Goal: Task Accomplishment & Management: Manage account settings

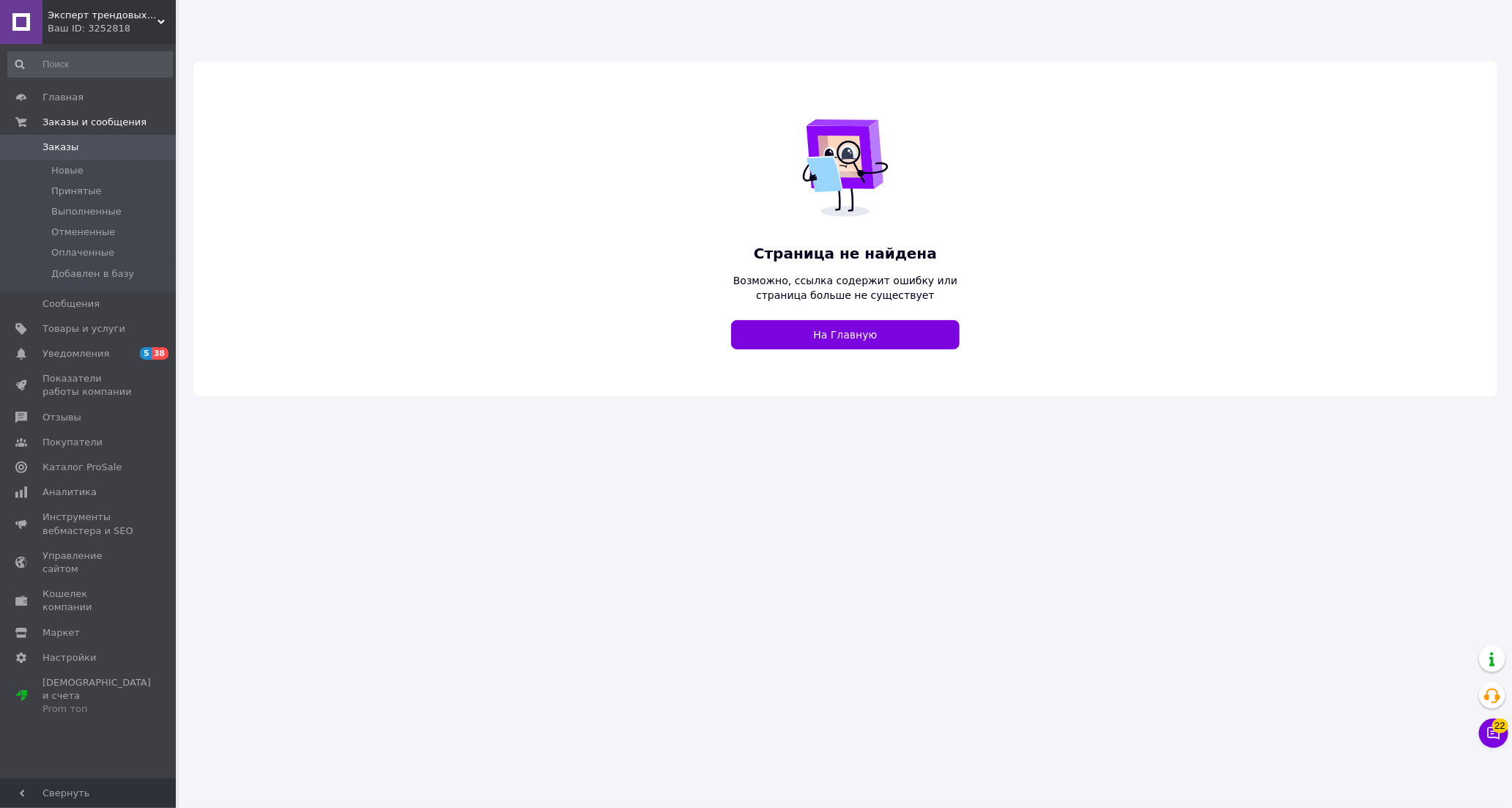
click at [128, 25] on div "Ваш ID: 3252818" at bounding box center [111, 28] width 128 height 13
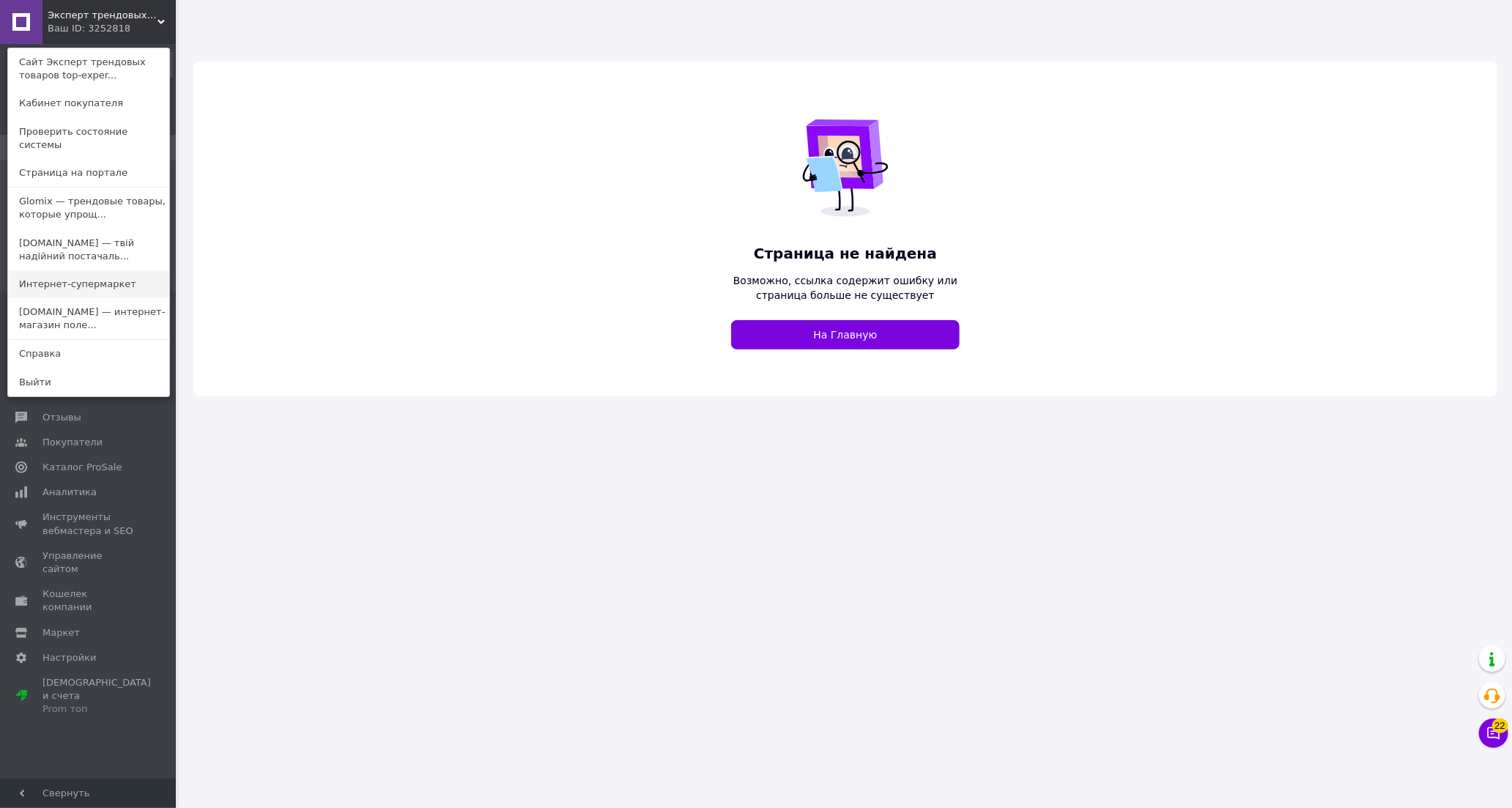
click at [97, 271] on link "Интернет-супермаркет" at bounding box center [88, 285] width 161 height 28
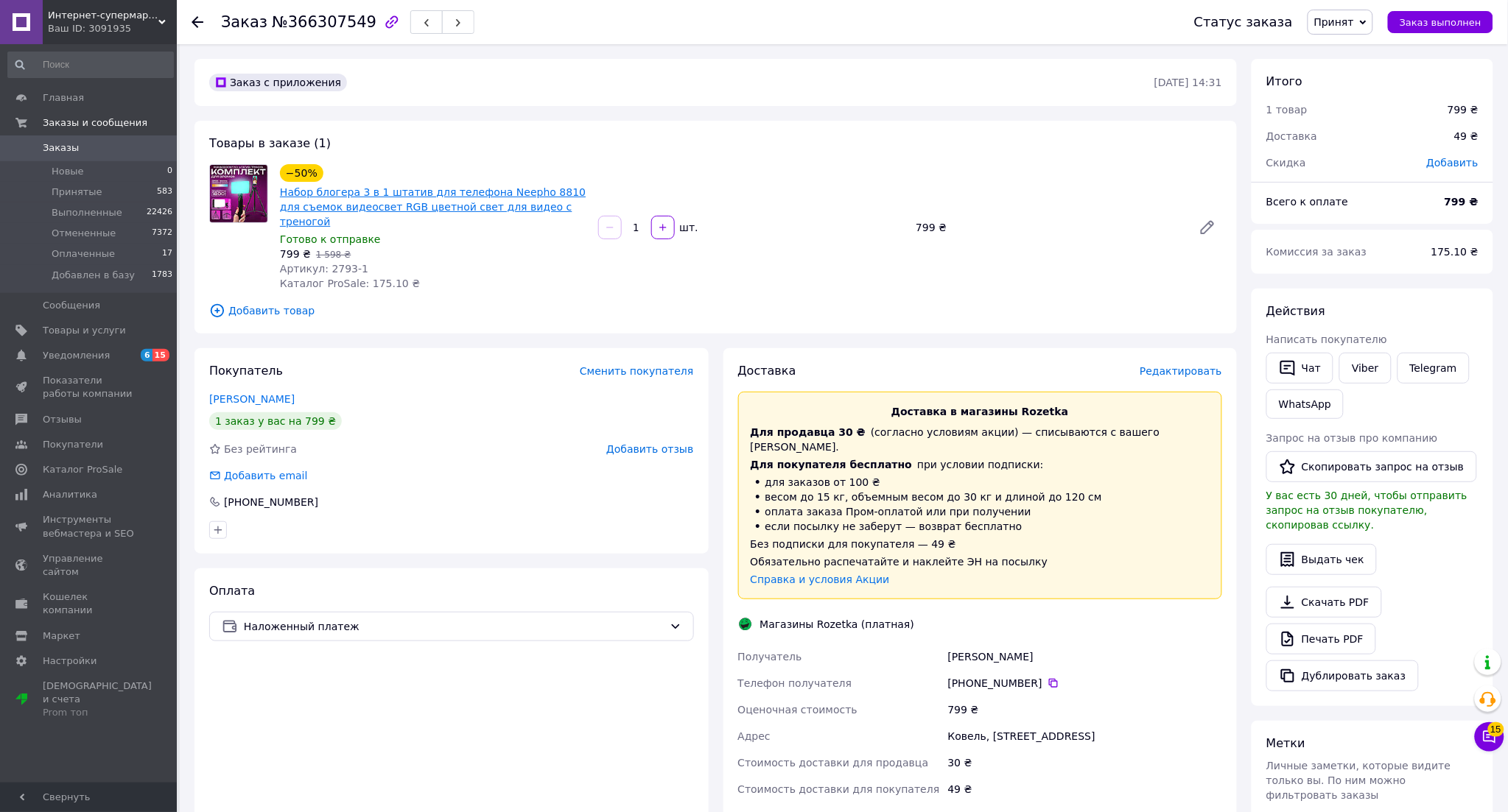
click at [440, 204] on link "Набор блогера 3 в 1 штатив для телефона Neepho 8810 для съемок видеосвет RGB цв…" at bounding box center [432, 207] width 306 height 41
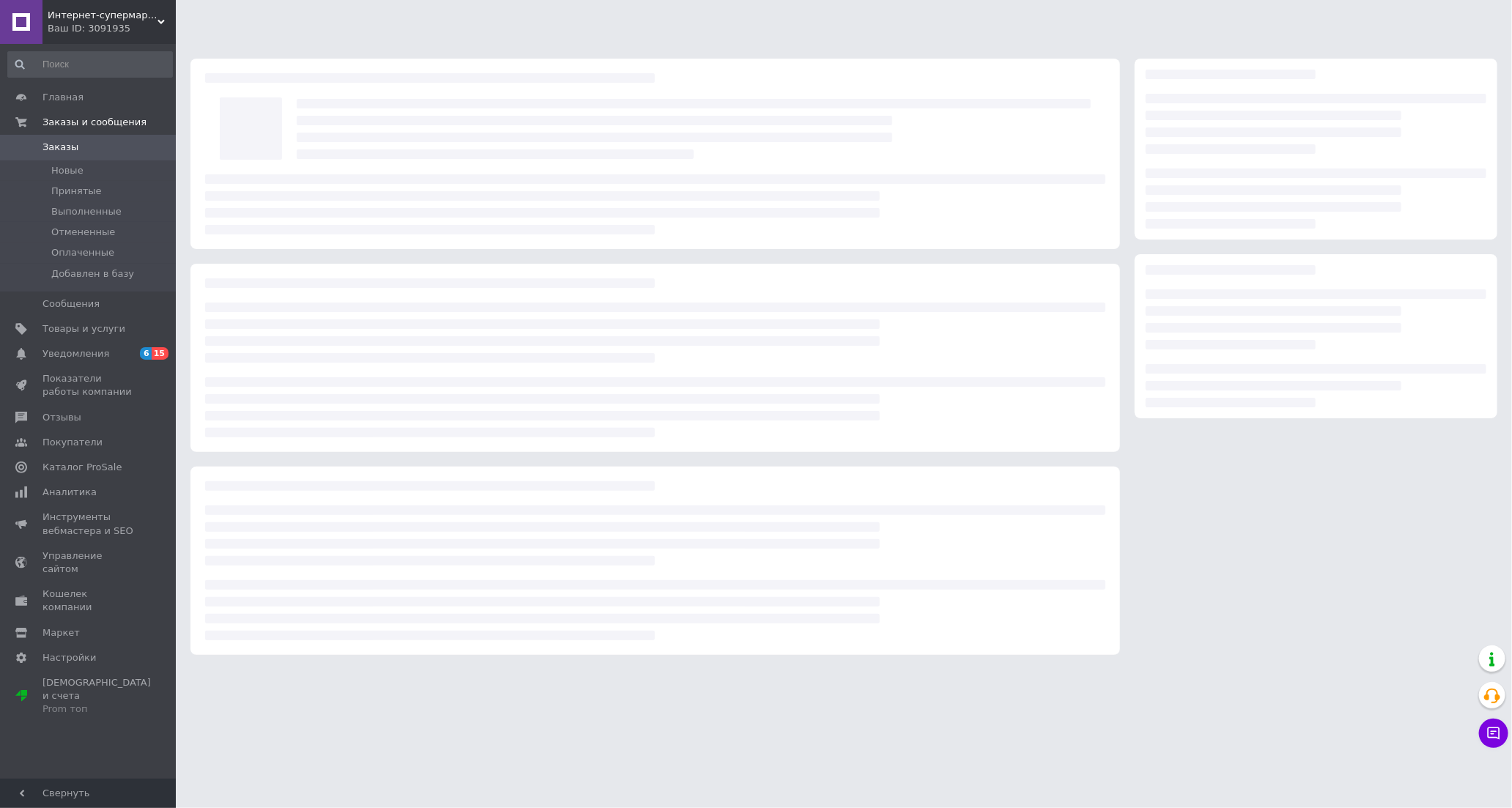
click at [81, 25] on div "Ваш ID: 3091935" at bounding box center [111, 28] width 128 height 13
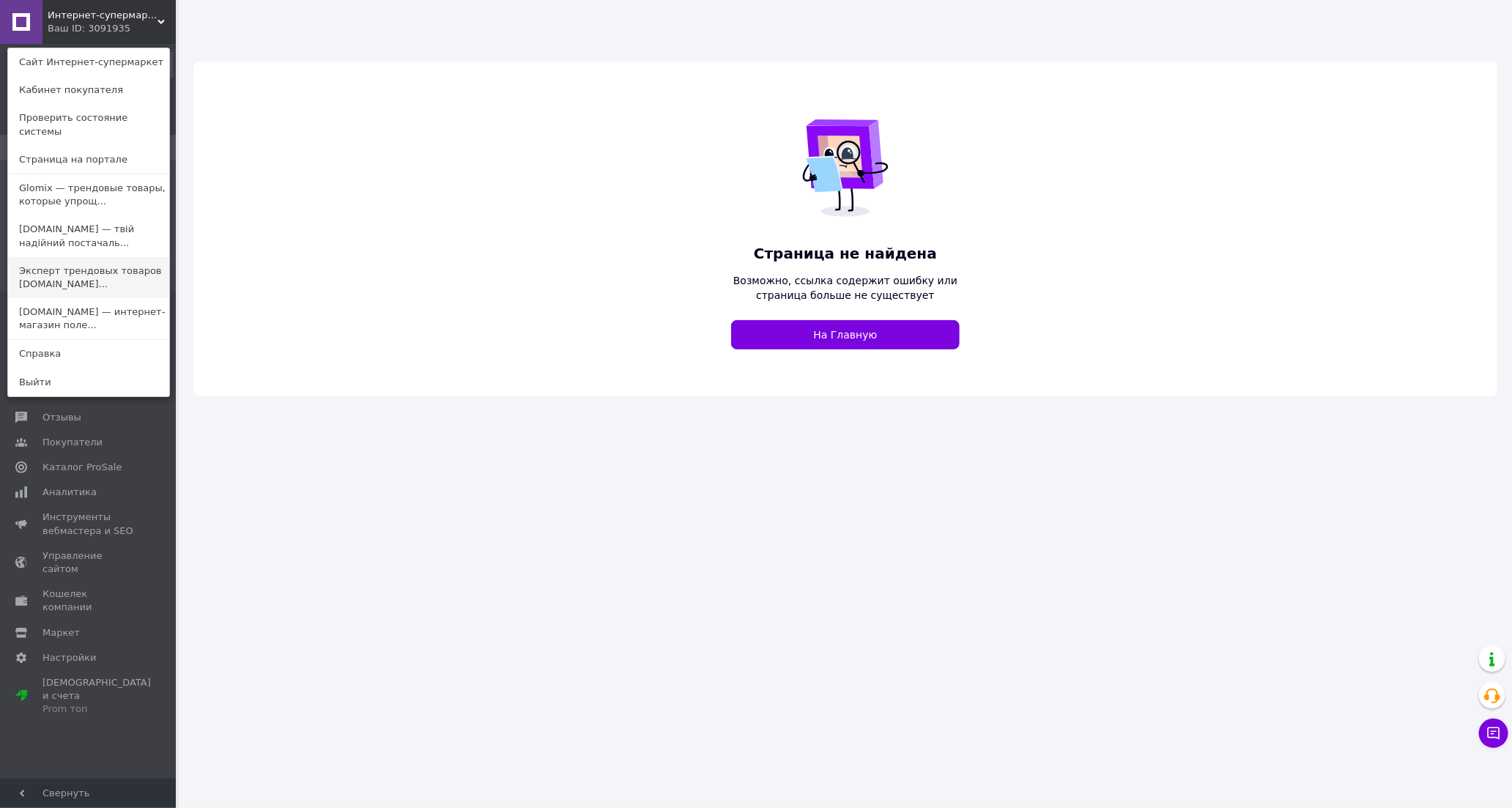
click at [111, 266] on link "Эксперт трендовых товаров top-expert.com..." at bounding box center [88, 278] width 161 height 41
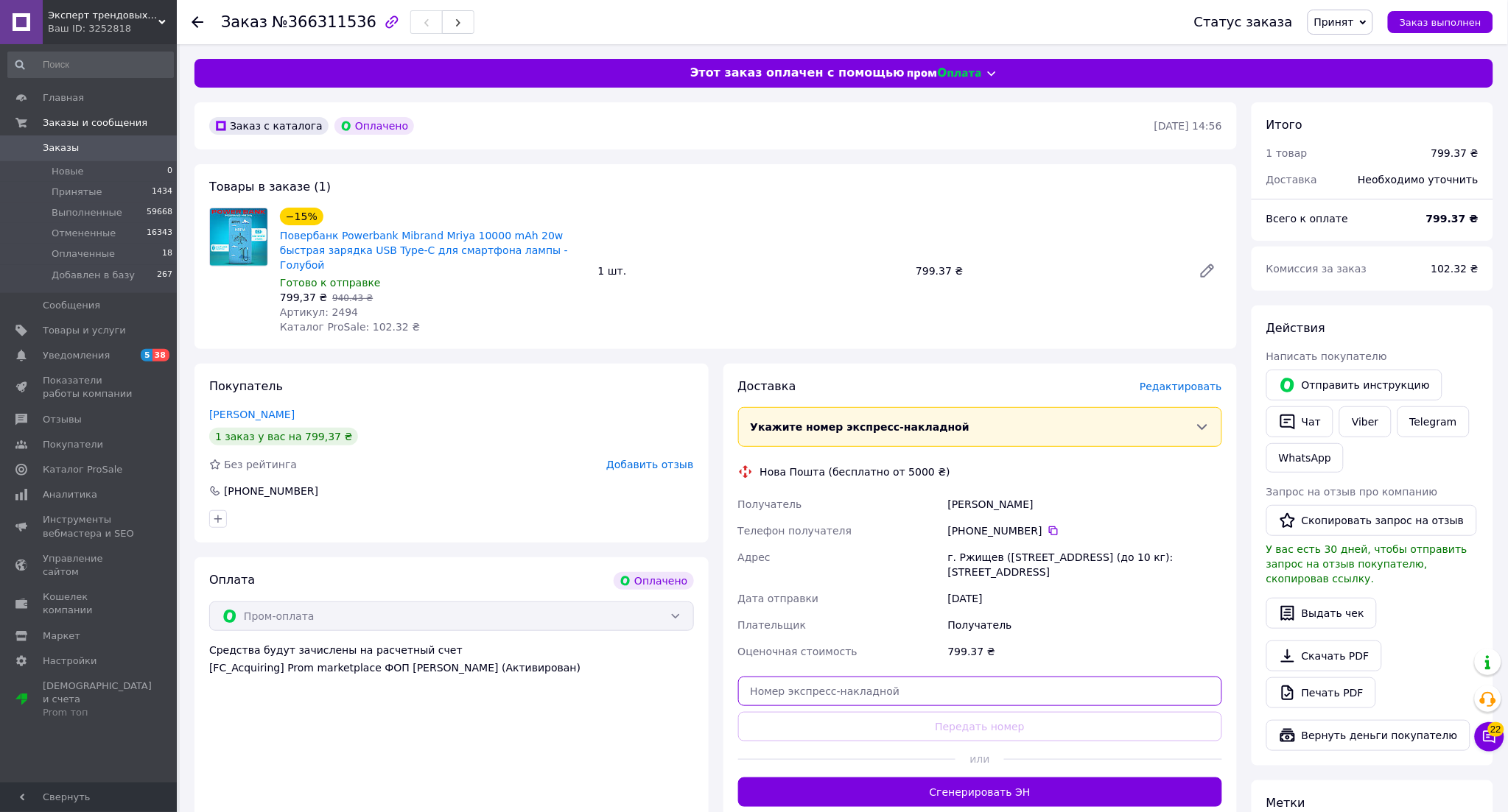
click at [887, 683] on input "text" at bounding box center [980, 691] width 484 height 29
paste input "20451269150906"
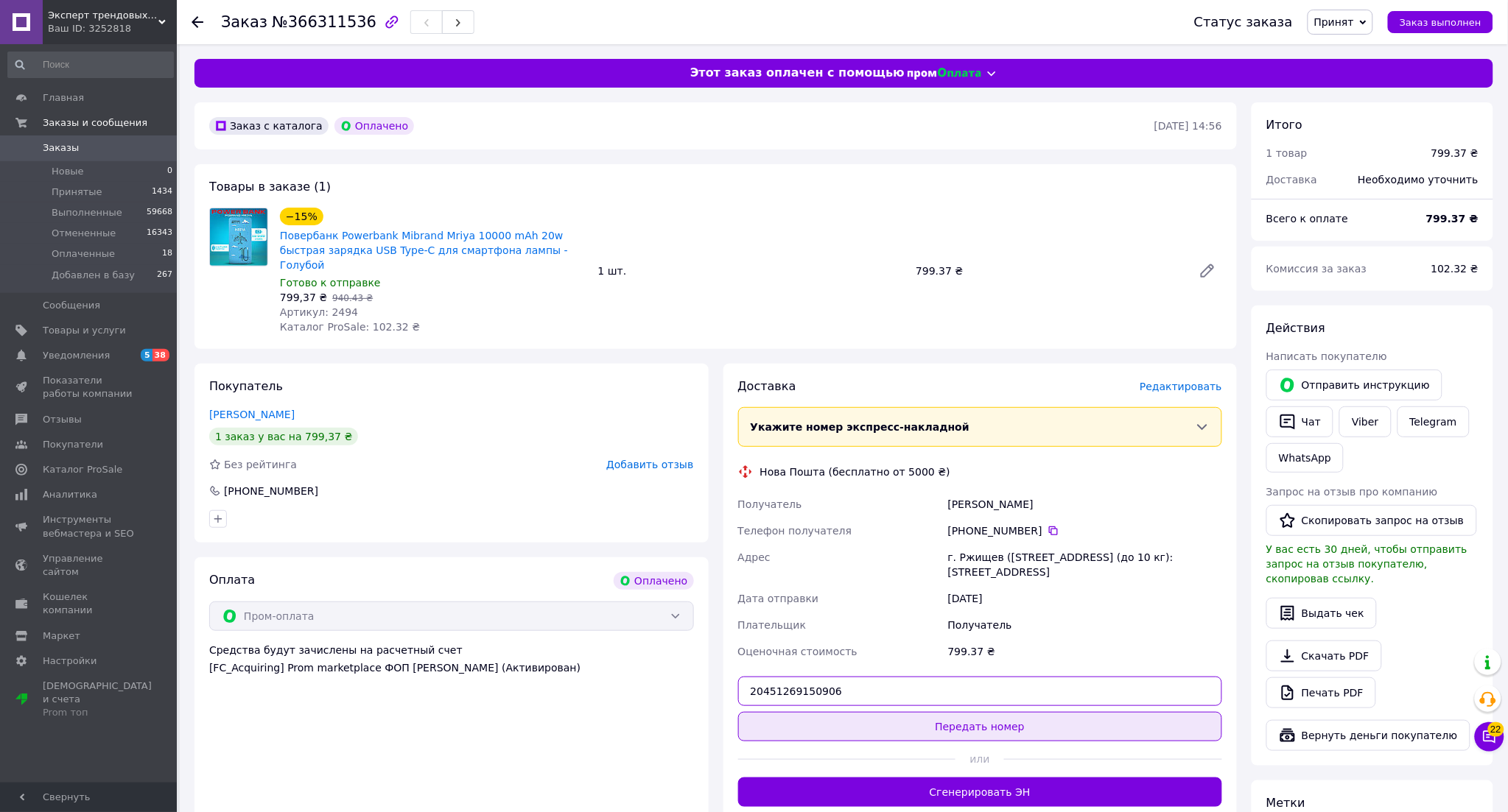
type input "20451269150906"
click at [924, 712] on button "Передать номер" at bounding box center [980, 727] width 484 height 29
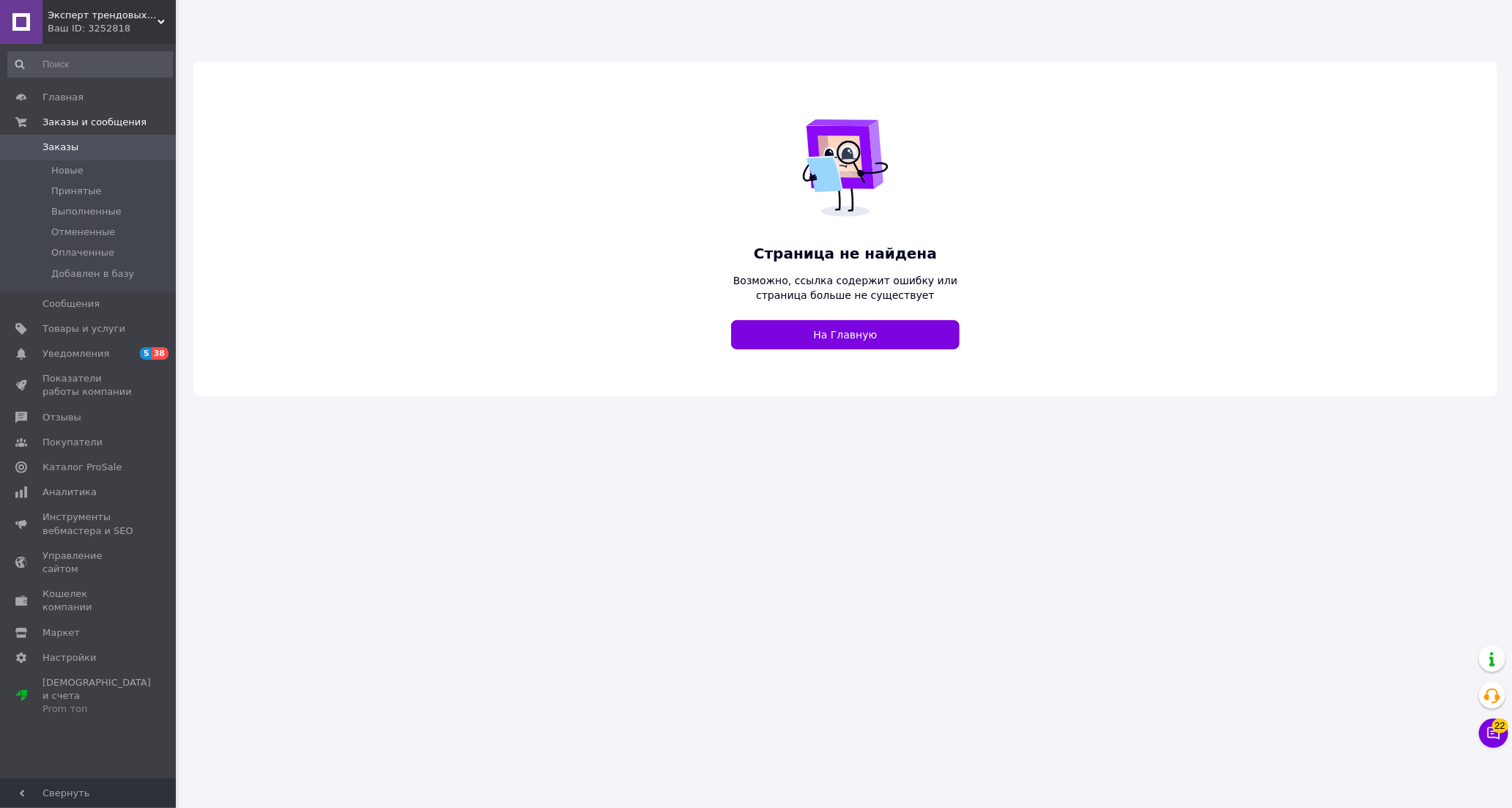
click at [132, 23] on div "Ваш ID: 3252818" at bounding box center [111, 28] width 128 height 13
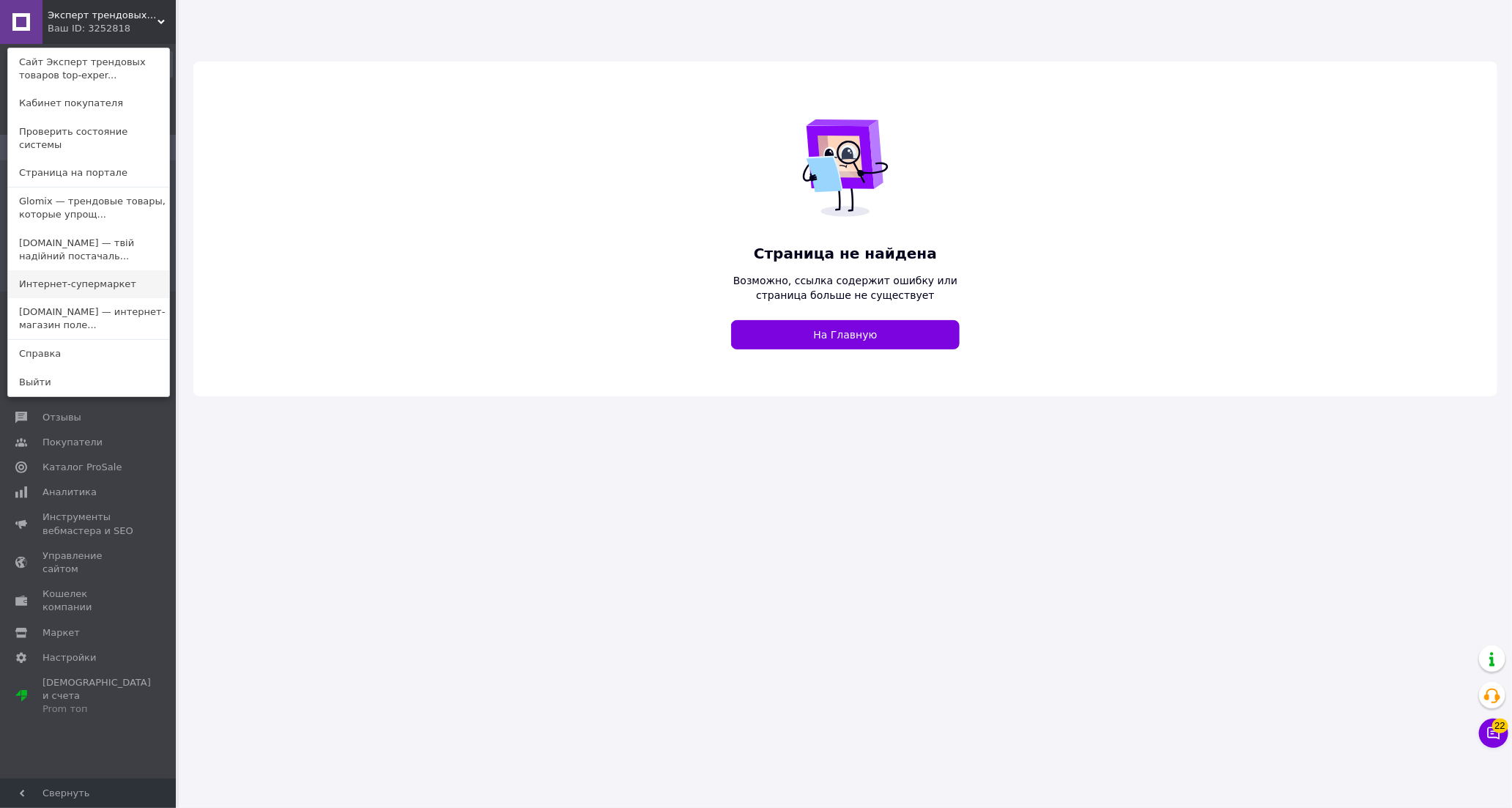
click at [105, 274] on link "Интернет-супермаркет" at bounding box center [88, 285] width 161 height 28
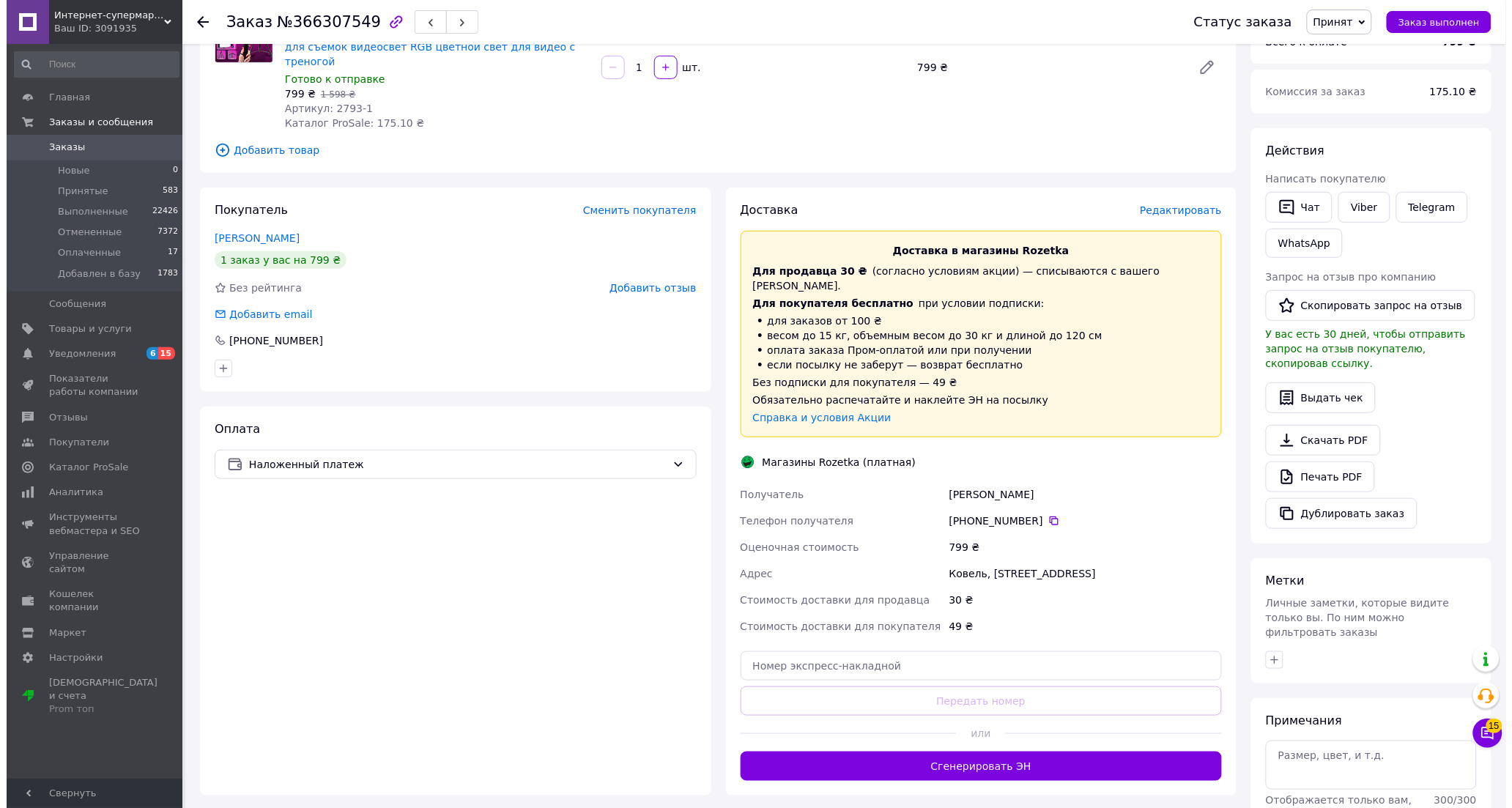
scroll to position [268, 0]
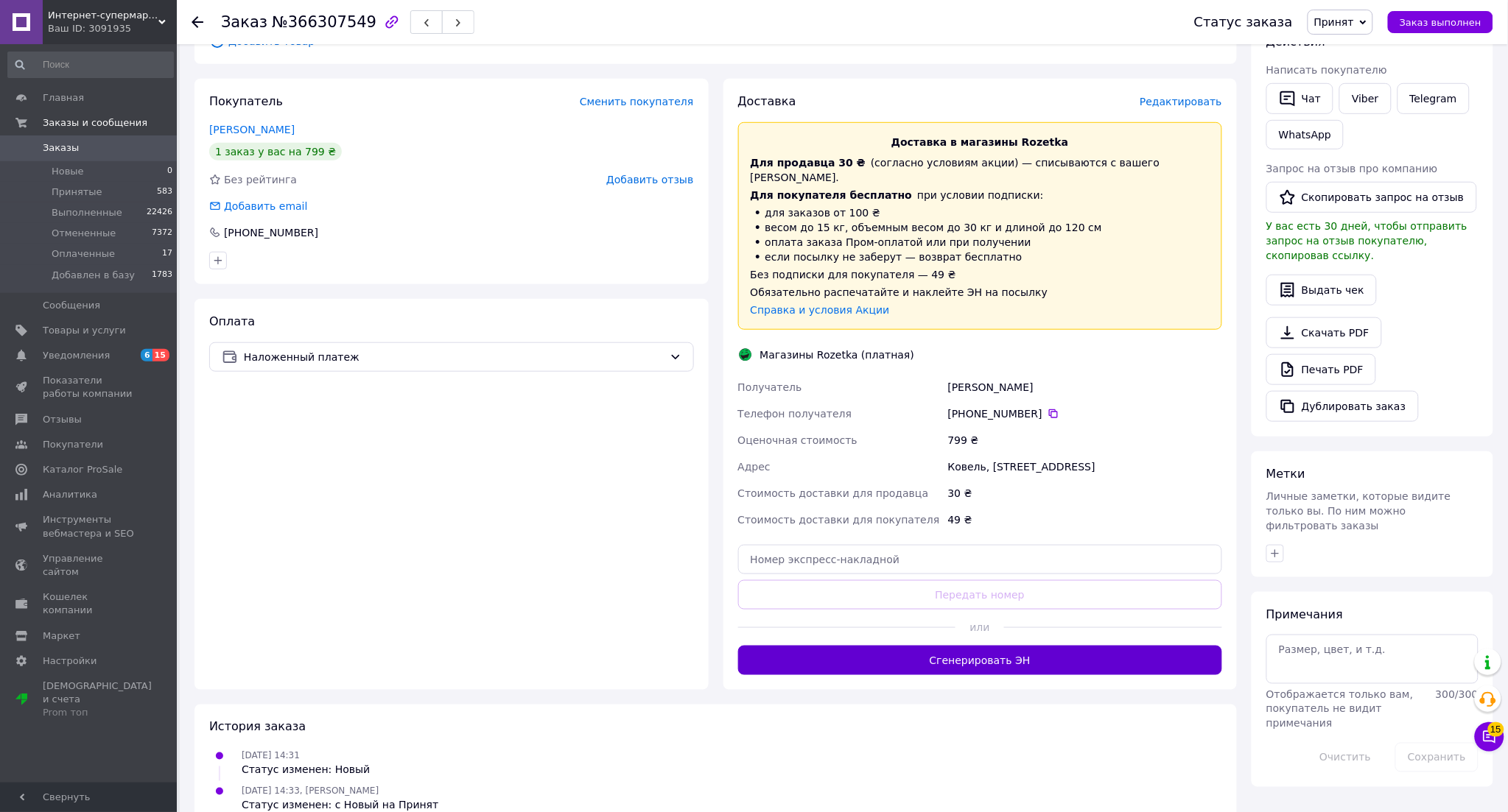
click at [1000, 646] on button "Сгенерировать ЭН" at bounding box center [980, 660] width 484 height 29
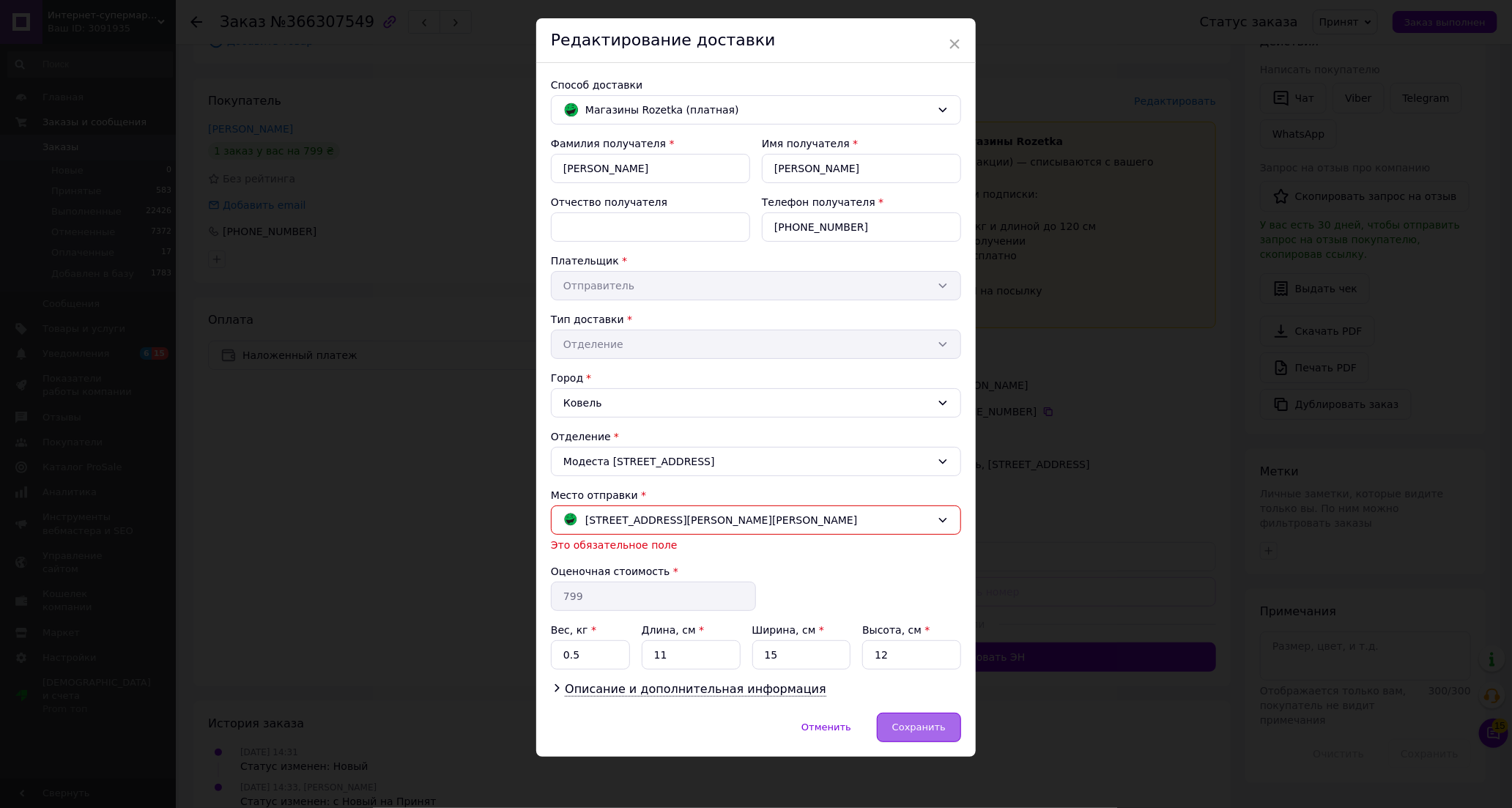
click at [941, 716] on div "Сохранить" at bounding box center [919, 727] width 84 height 29
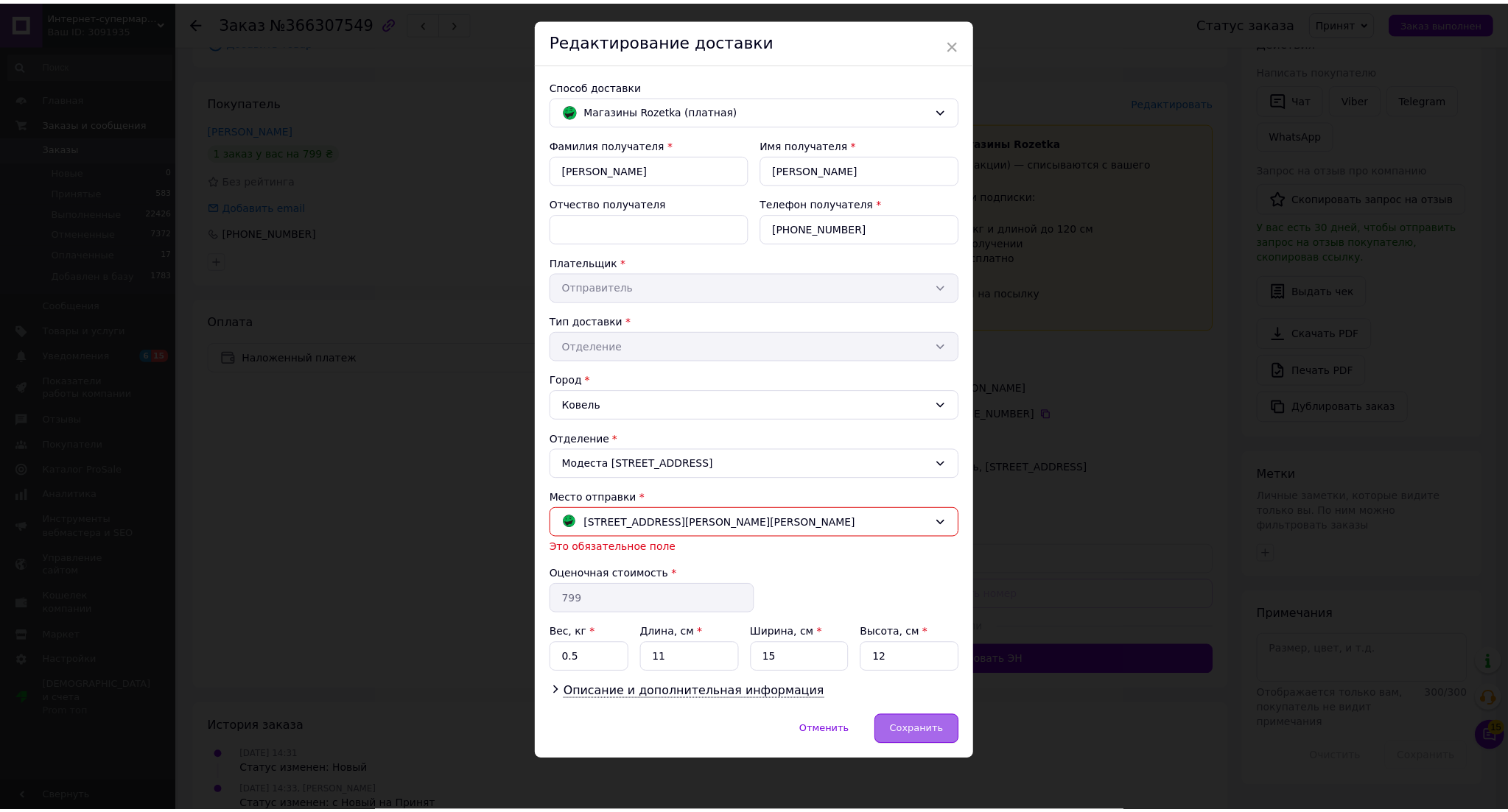
scroll to position [16, 0]
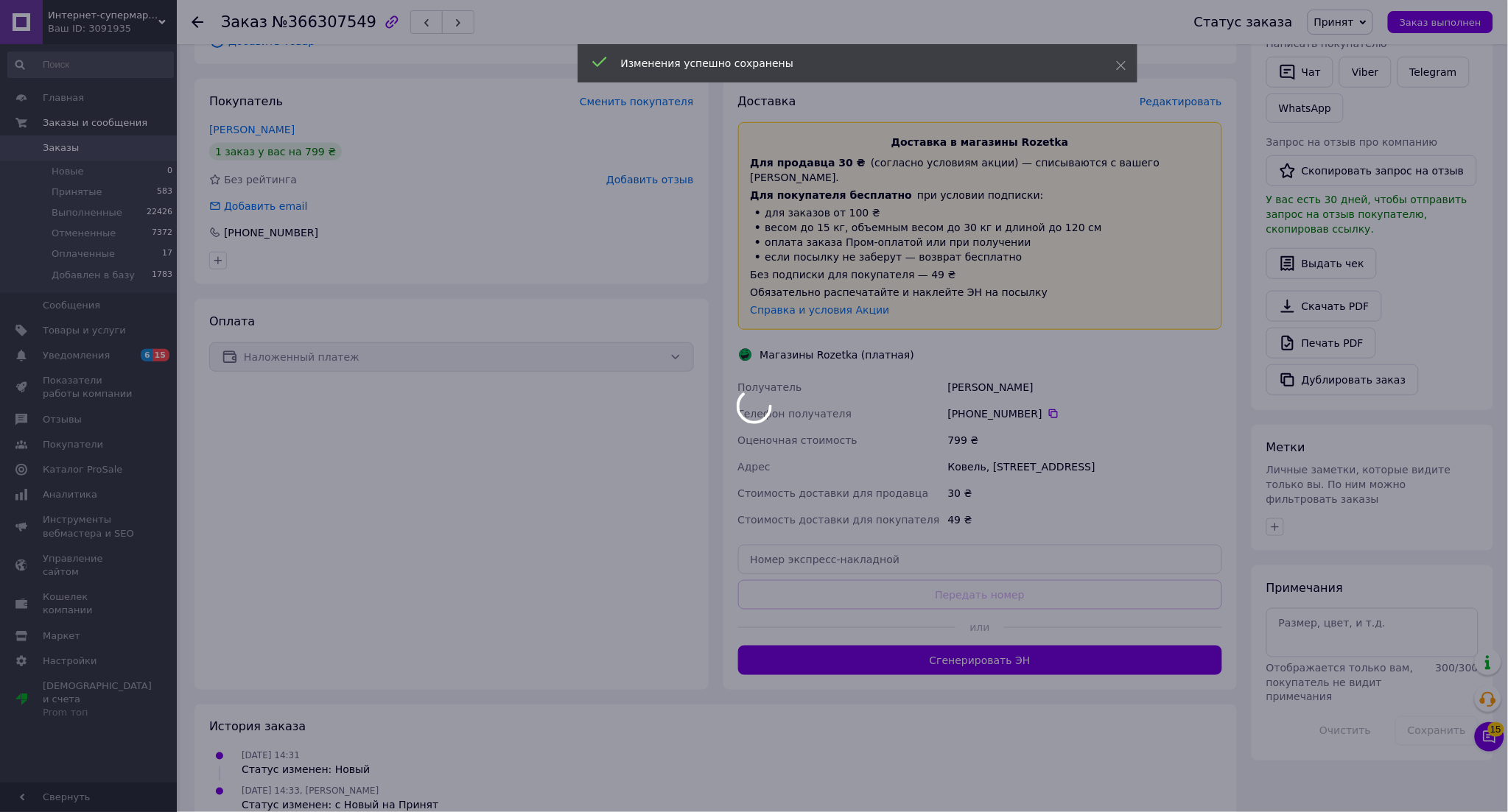
click at [1095, 646] on div at bounding box center [754, 406] width 1508 height 812
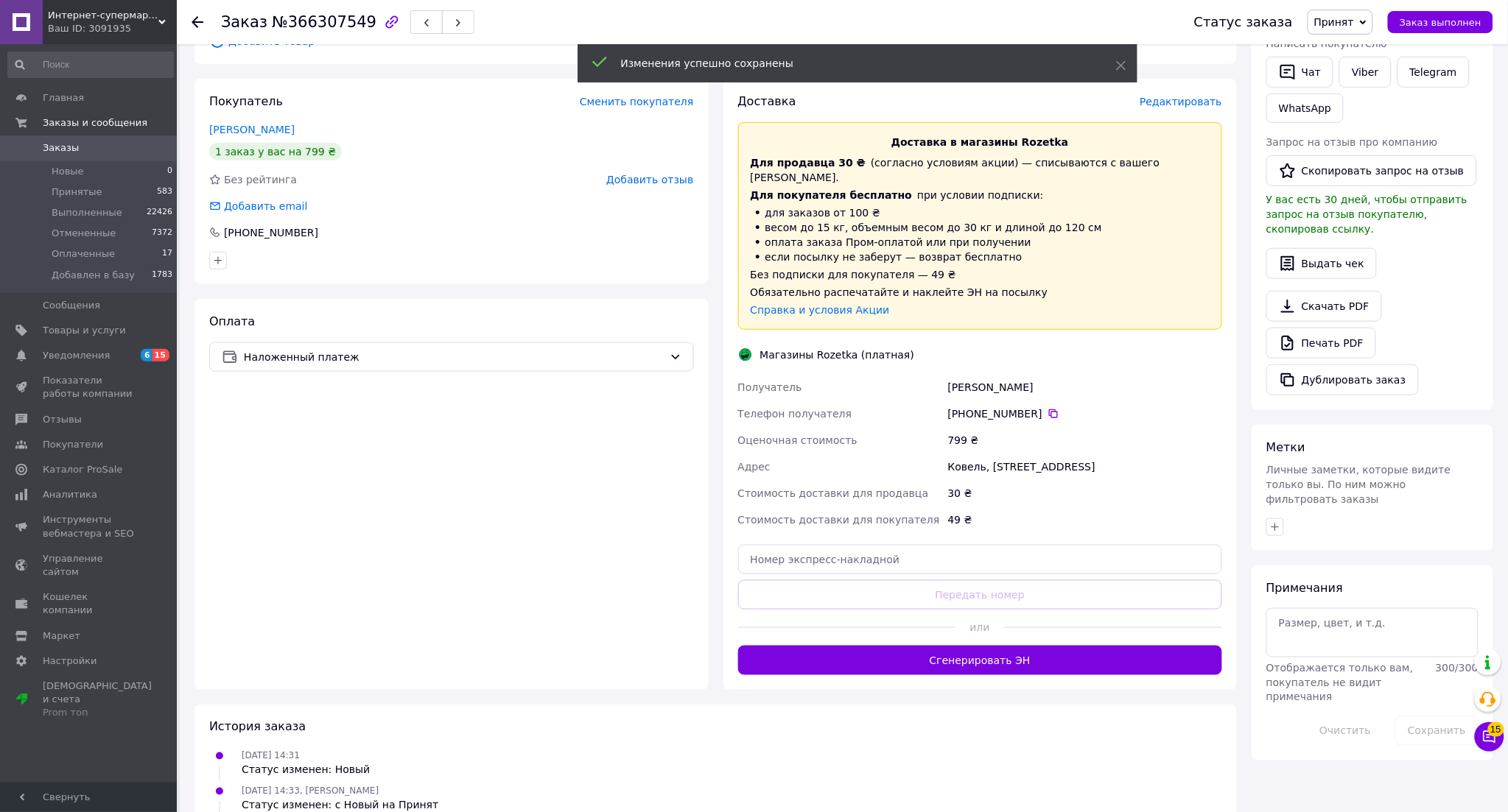
click at [1096, 641] on body "Интернет-супермаркет Ваш ID: 3091935 Сайт Интернет-супермаркет Кабинет покупате…" at bounding box center [754, 312] width 1508 height 1163
click at [1096, 646] on button "Сгенерировать ЭН" at bounding box center [980, 660] width 484 height 29
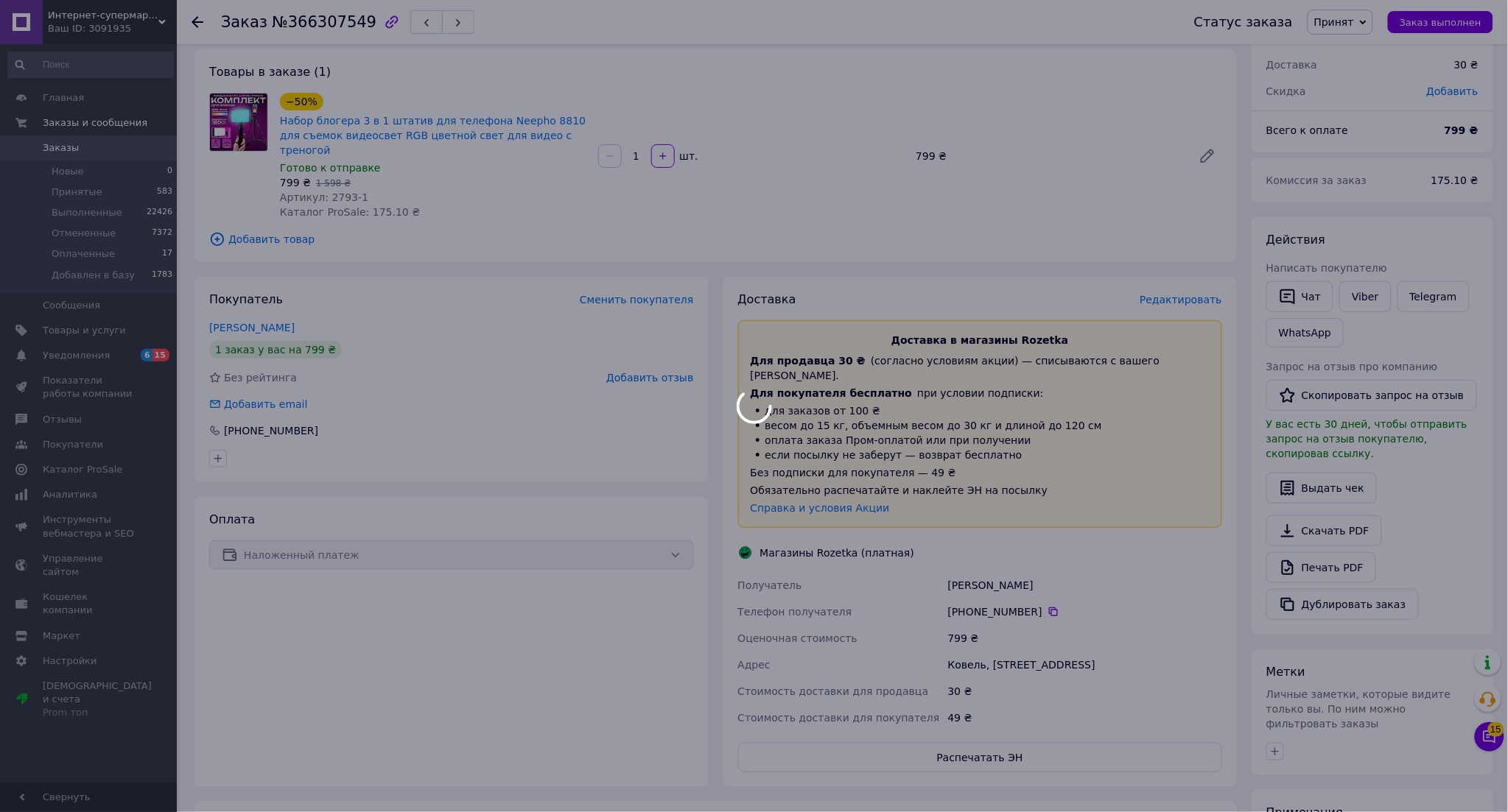
scroll to position [0, 0]
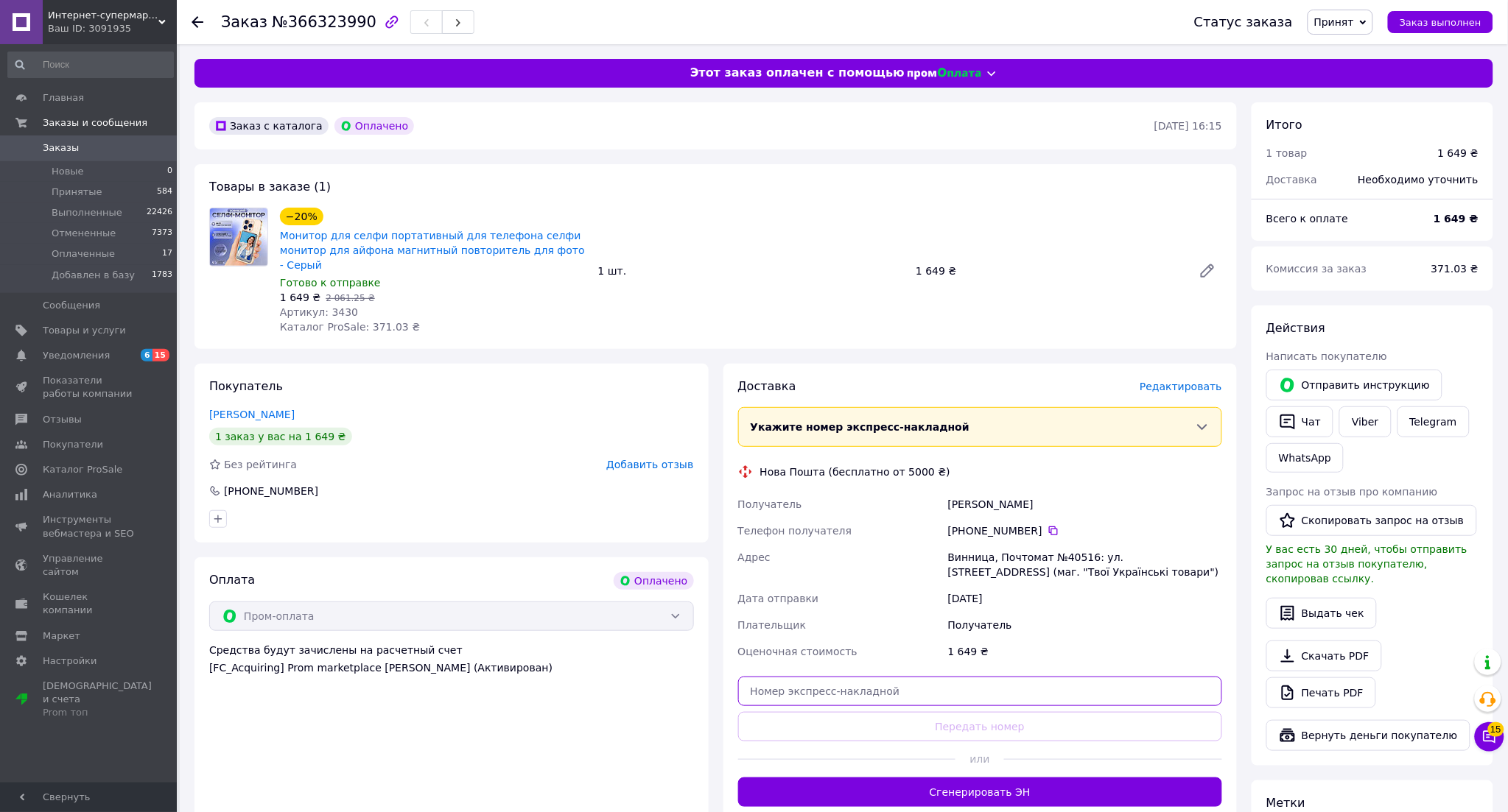
click at [924, 677] on input "text" at bounding box center [980, 691] width 484 height 29
paste input "20451269164133"
type input "20451269164133"
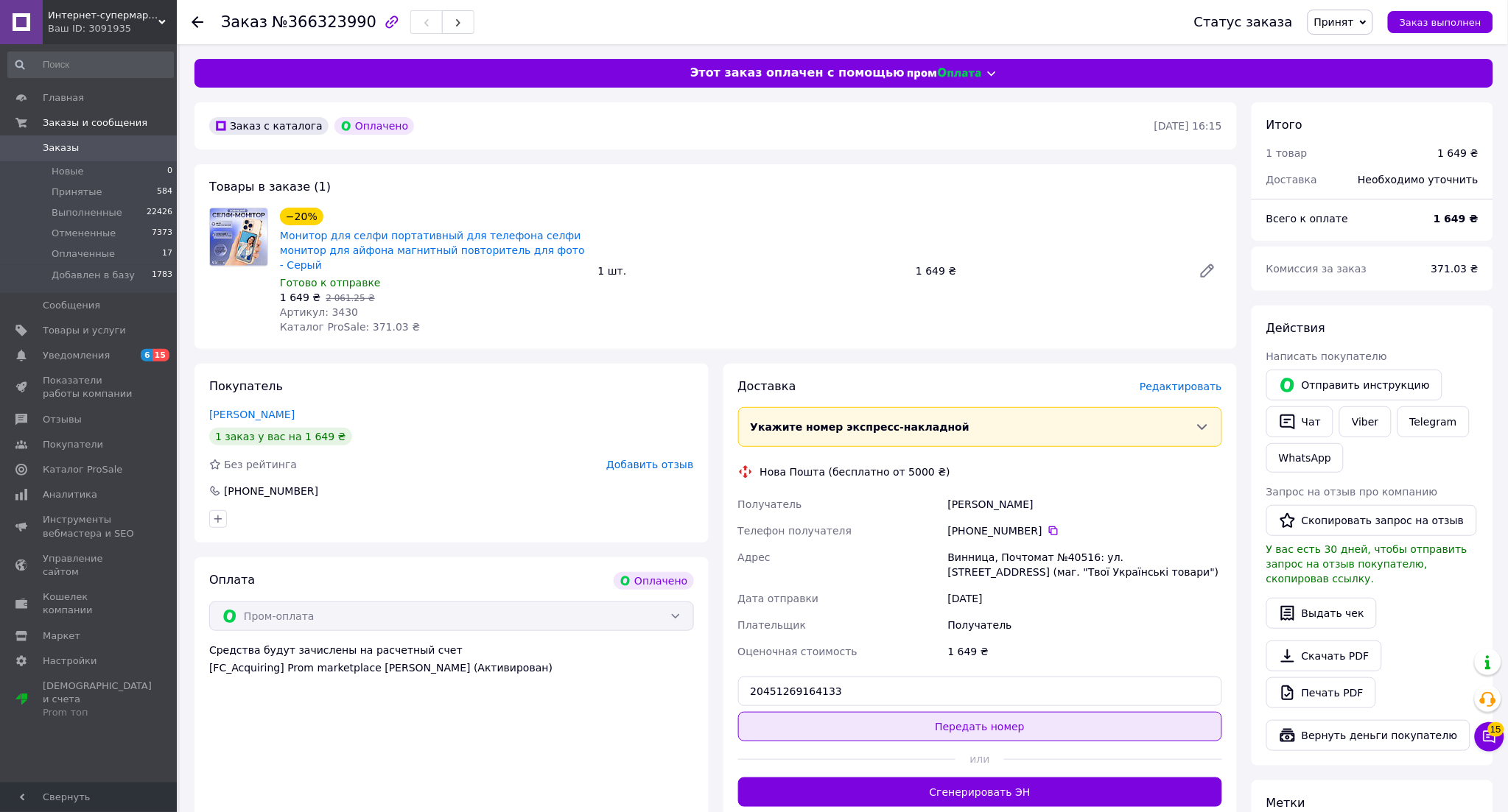
click at [912, 712] on button "Передать номер" at bounding box center [980, 727] width 484 height 29
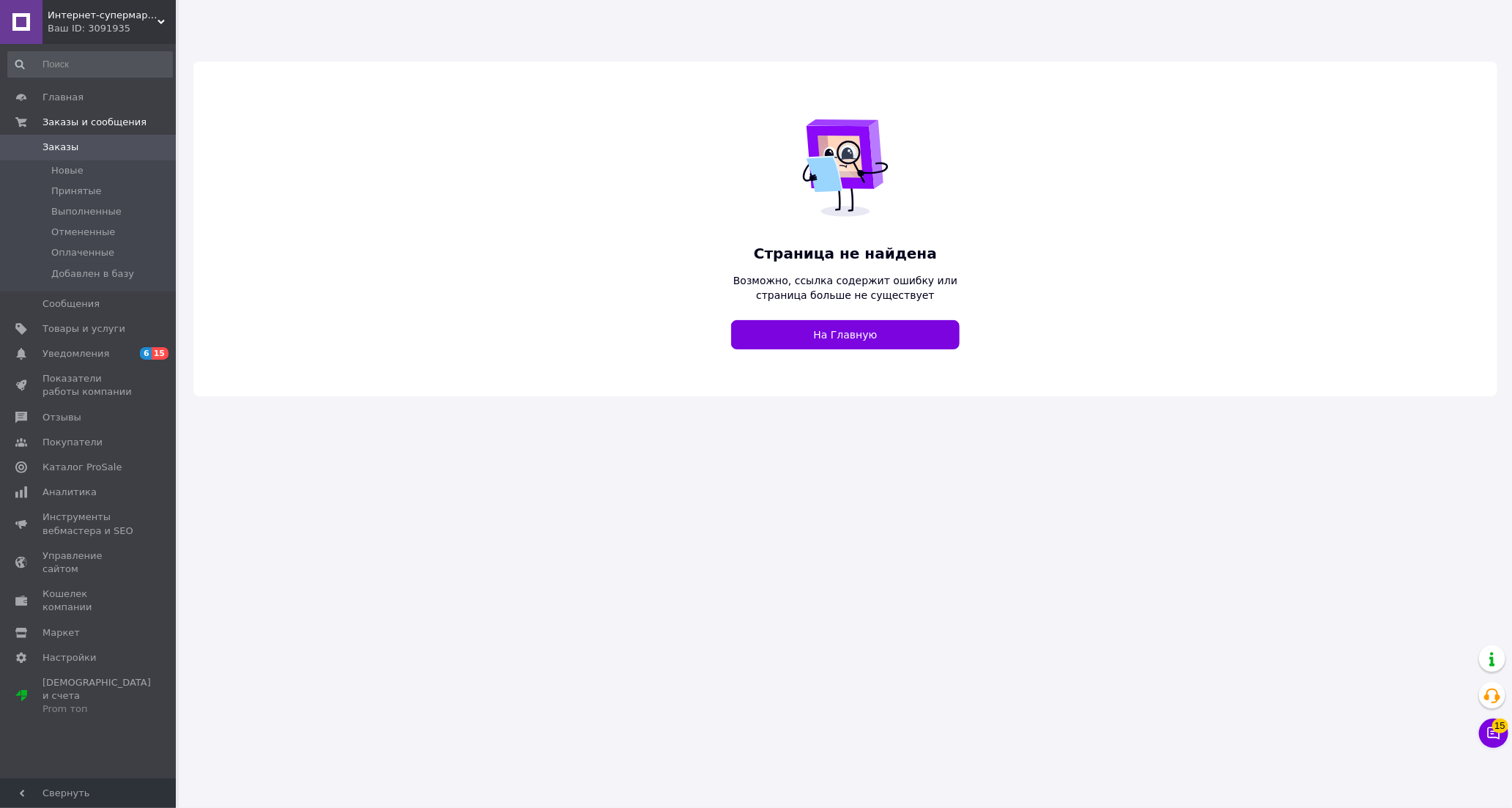
click at [126, 20] on span "Интернет-супермаркет" at bounding box center [102, 15] width 110 height 13
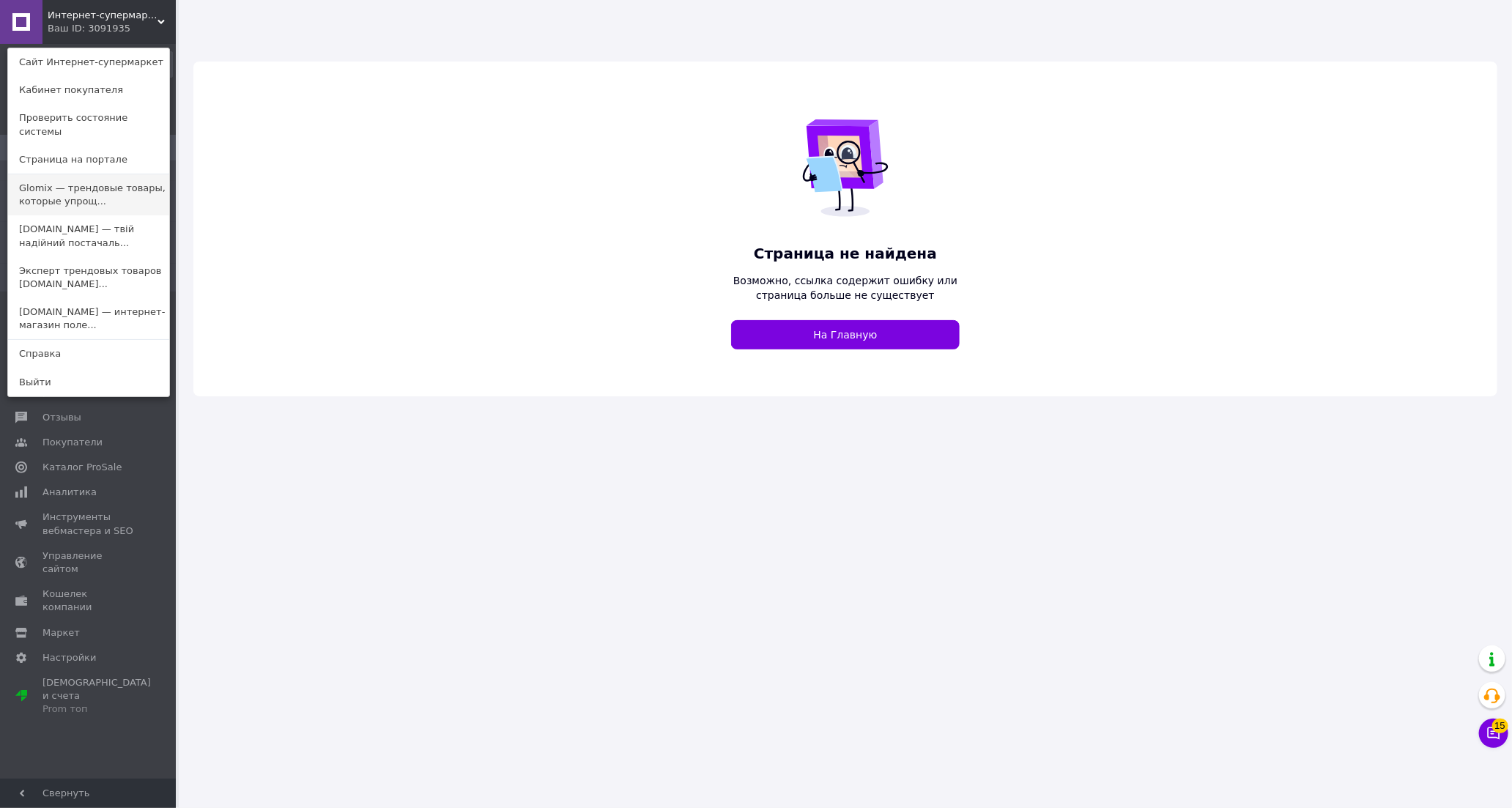
click at [82, 183] on link "Glomix — трендовые товары, которые упрощ..." at bounding box center [88, 195] width 161 height 41
